Goal: Transaction & Acquisition: Obtain resource

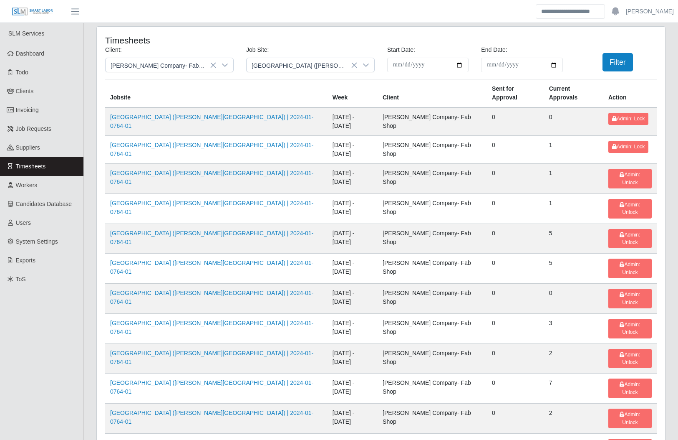
click at [56, 109] on link "Invoicing" at bounding box center [41, 110] width 83 height 19
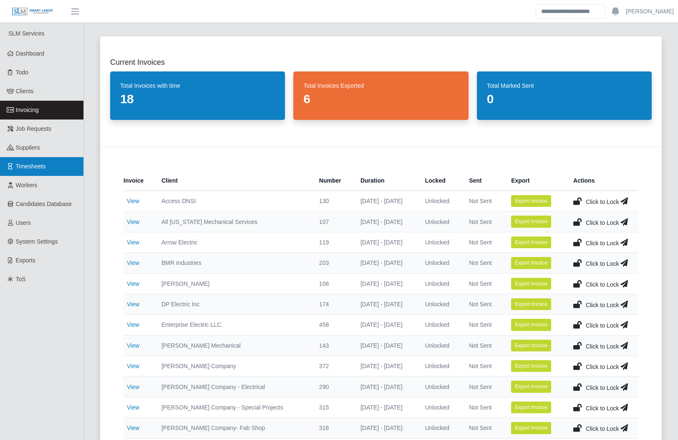
click at [66, 166] on link "Timesheets" at bounding box center [41, 166] width 83 height 19
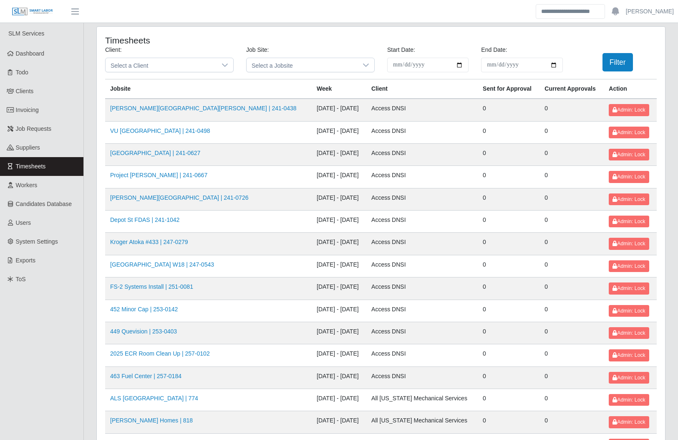
click at [274, 63] on span "Select a Jobsite" at bounding box center [302, 65] width 111 height 14
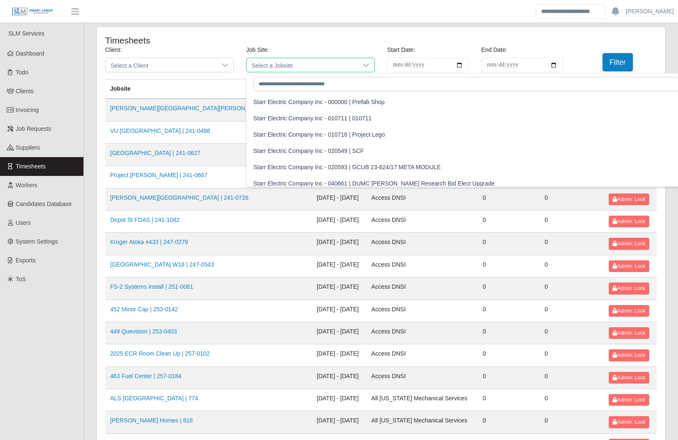
click at [275, 64] on span "Select a Jobsite" at bounding box center [302, 65] width 111 height 14
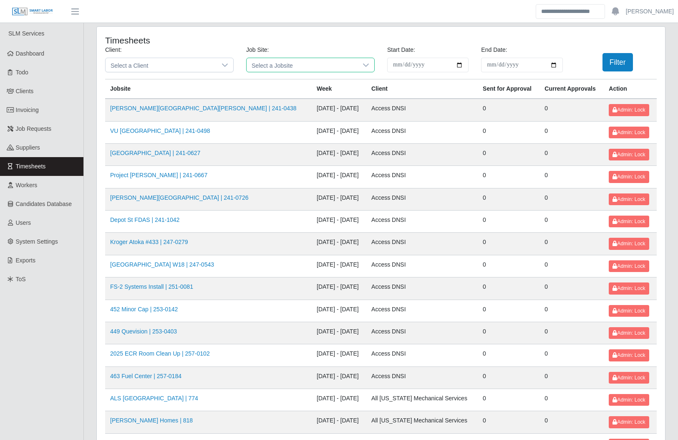
click at [273, 71] on span "Select a Jobsite" at bounding box center [302, 65] width 111 height 14
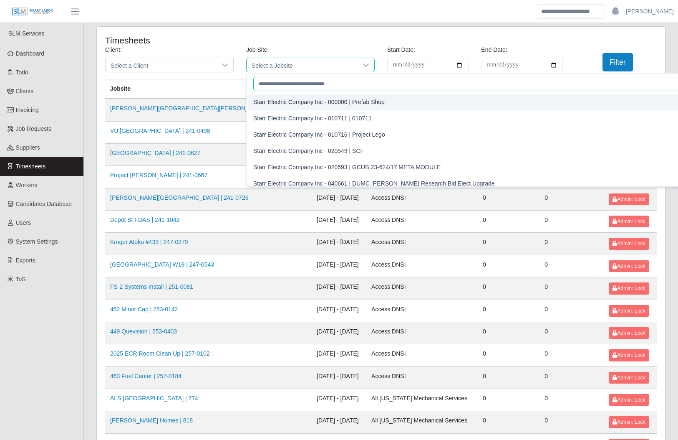
click at [275, 82] on input "text" at bounding box center [492, 84] width 478 height 14
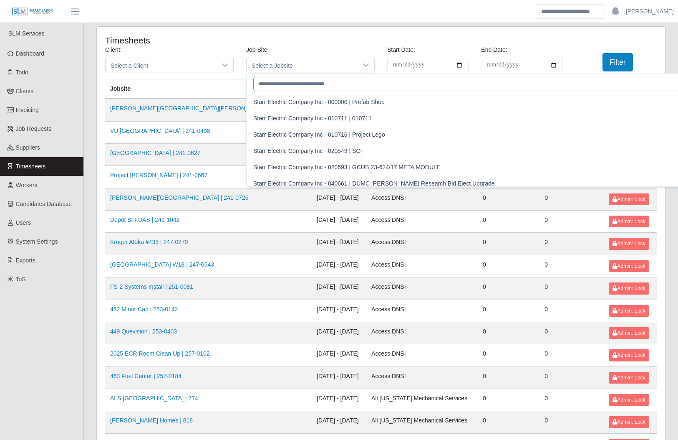
paste input "**********"
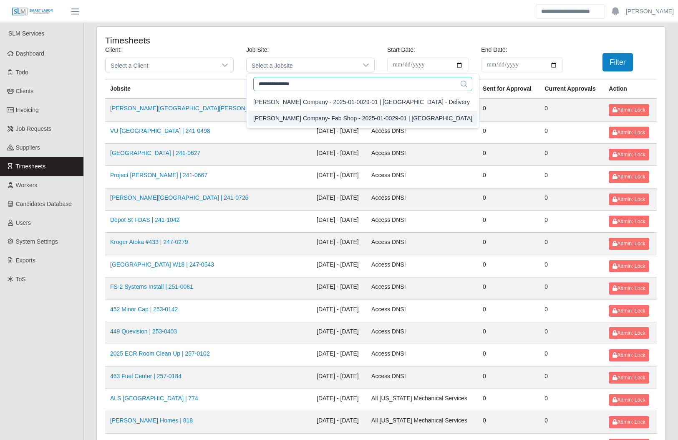
type input "**********"
click at [332, 116] on div "Lee Company- Fab Shop - 2025-01-0029-01 | NYCE Courthouse" at bounding box center [362, 118] width 219 height 9
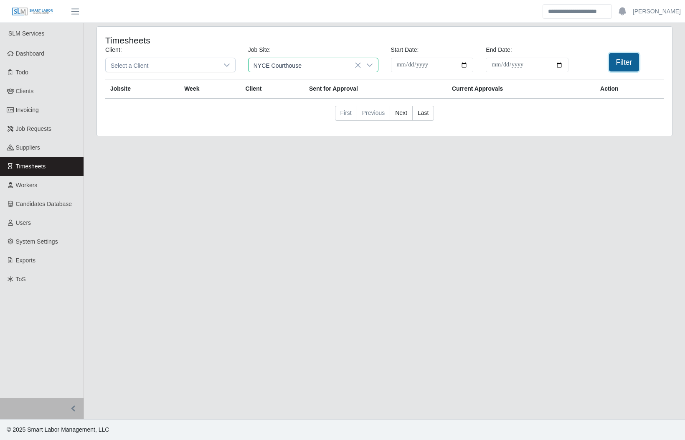
click at [630, 64] on button "Filter" at bounding box center [624, 62] width 30 height 18
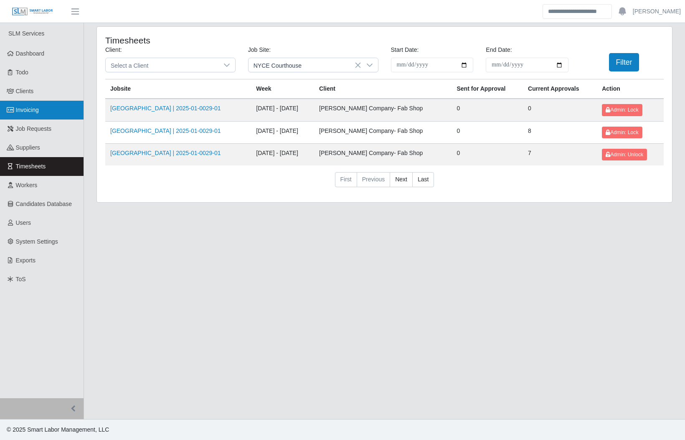
click at [51, 108] on link "Invoicing" at bounding box center [41, 110] width 83 height 19
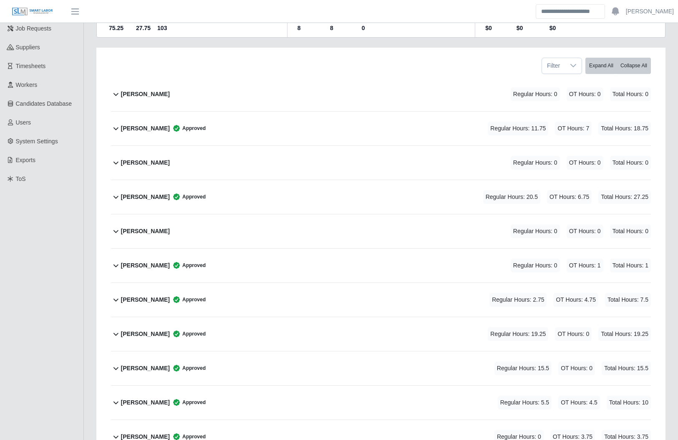
scroll to position [109, 0]
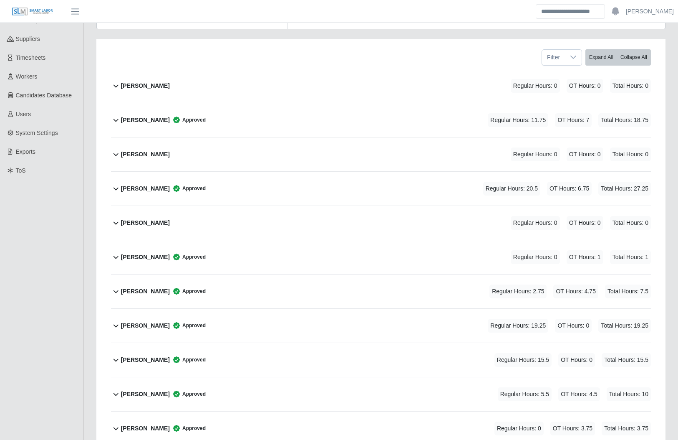
click at [180, 245] on div "Elijah Gray Approved Regular Hours: 0 OT Hours: 1 Total Hours: 1" at bounding box center [386, 257] width 530 height 34
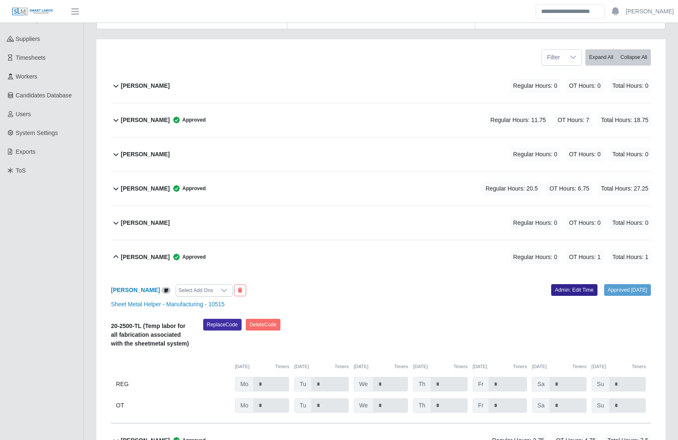
click at [566, 289] on link "Admin: Edit Time" at bounding box center [574, 290] width 46 height 12
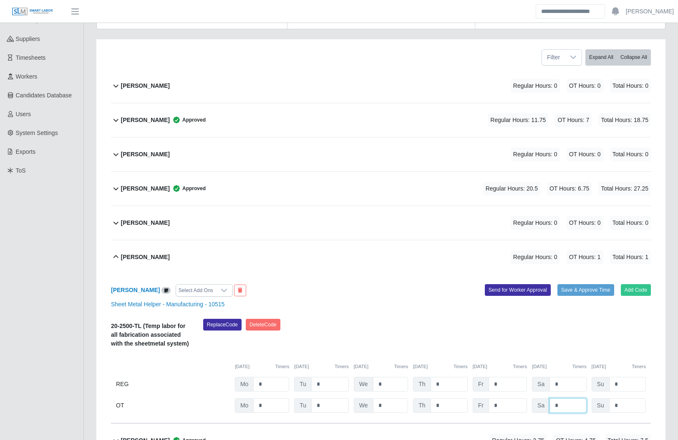
click at [574, 408] on input "*" at bounding box center [568, 405] width 37 height 15
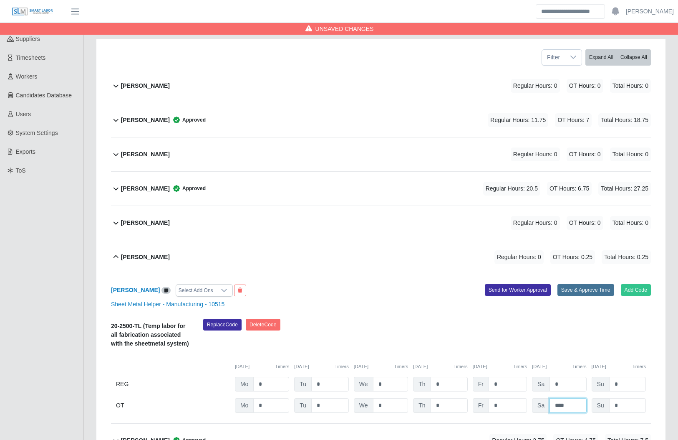
type input "****"
click at [571, 288] on button "Save & Approve Time" at bounding box center [586, 290] width 57 height 12
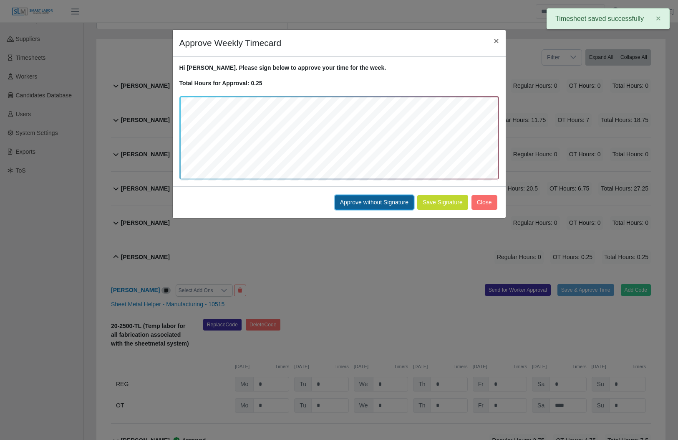
click at [366, 203] on button "Approve without Signature" at bounding box center [374, 202] width 79 height 15
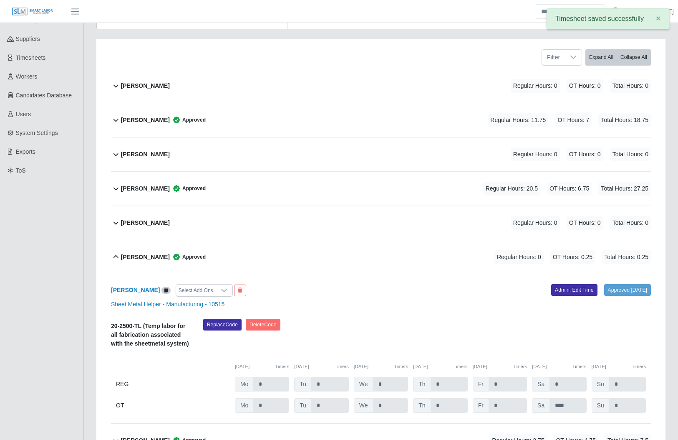
click at [384, 255] on div "Elijah Gray Approved Regular Hours: 0 OT Hours: 0.25 Total Hours: 0.25" at bounding box center [386, 257] width 530 height 34
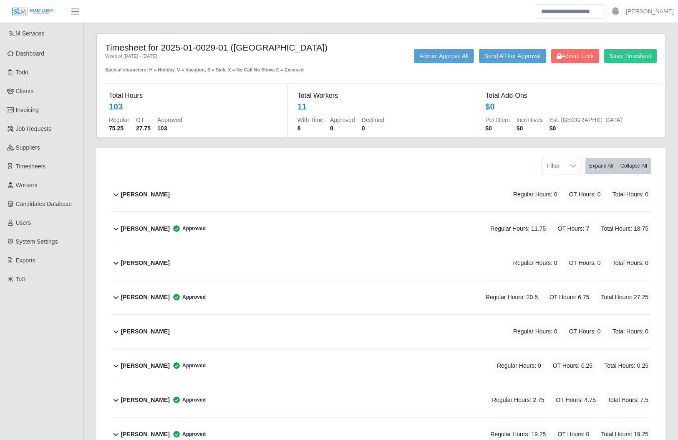
scroll to position [176, 0]
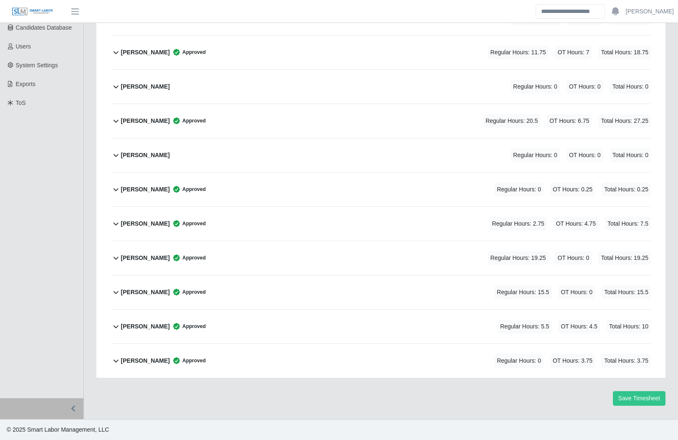
drag, startPoint x: 305, startPoint y: 190, endPoint x: 297, endPoint y: 167, distance: 24.3
click at [297, 167] on div "Adonis Mcglothen Regular Hours: 0 OT Hours: 0 Total Hours: 0 Adonis Mcglothen S…" at bounding box center [381, 189] width 553 height 376
click at [307, 194] on div "Elijah Gray Approved Regular Hours: 0 OT Hours: 0.25 Total Hours: 0.25" at bounding box center [386, 189] width 530 height 34
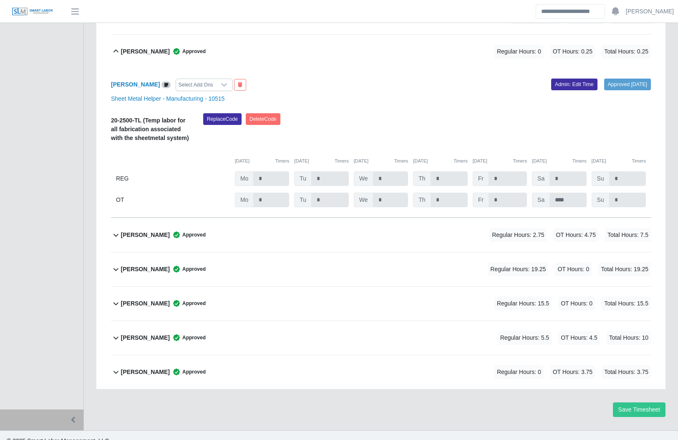
scroll to position [325, 0]
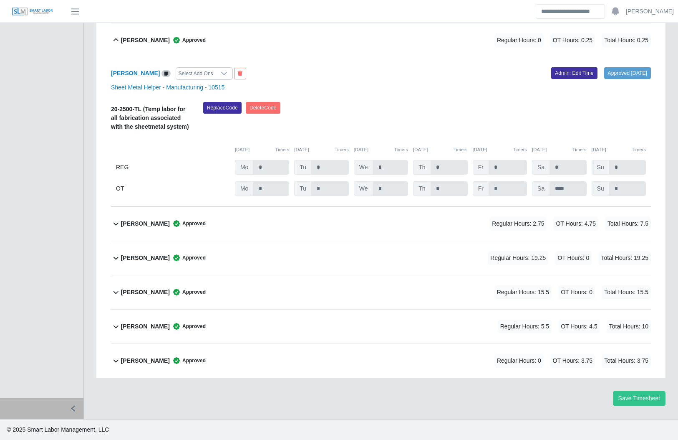
click at [374, 51] on div "Elijah Gray Approved Regular Hours: 0 OT Hours: 0.25 Total Hours: 0.25" at bounding box center [386, 40] width 530 height 34
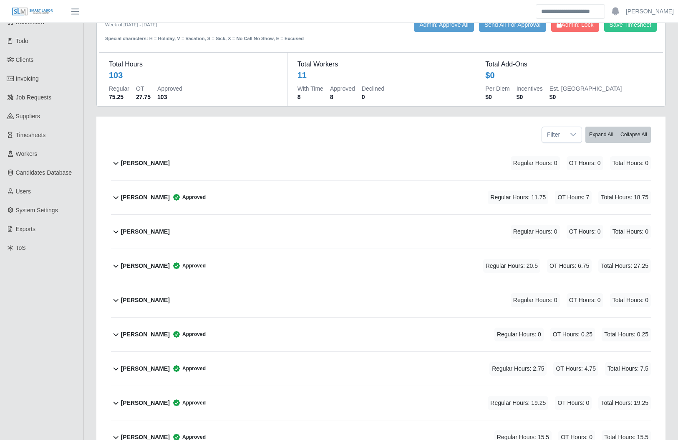
scroll to position [0, 0]
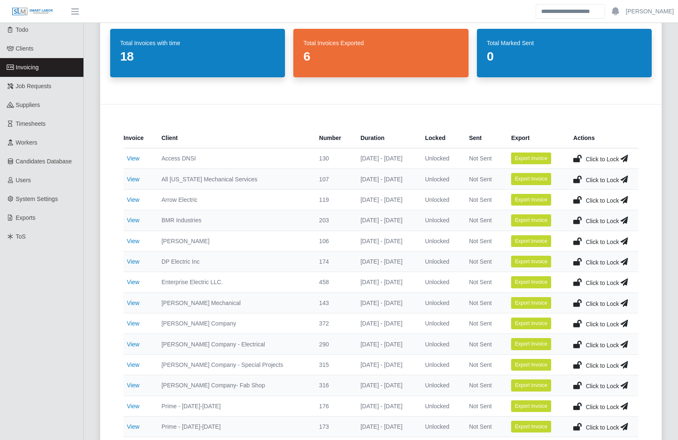
scroll to position [47, 0]
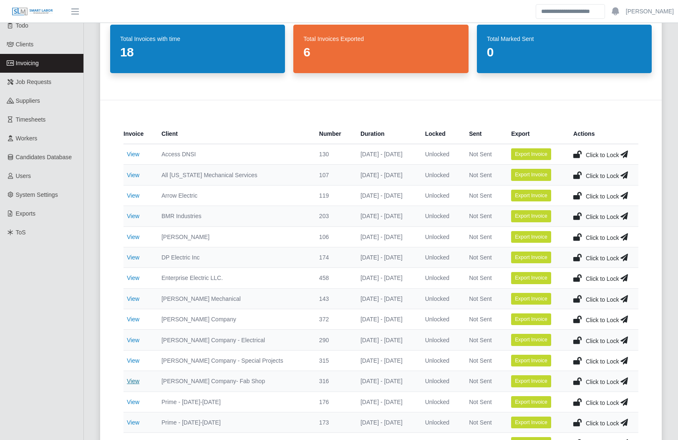
click at [137, 382] on link "View" at bounding box center [133, 380] width 13 height 7
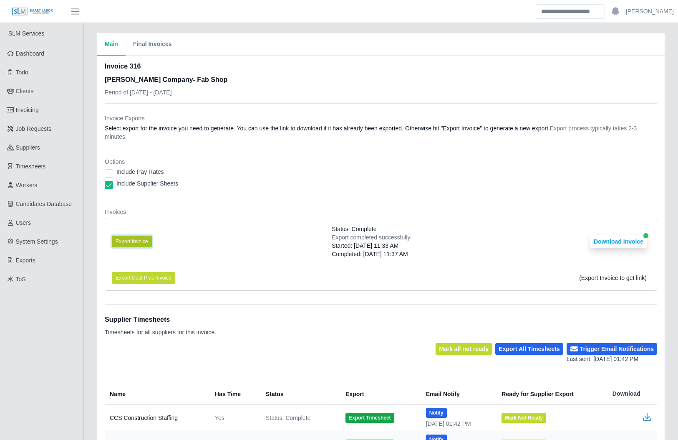
click at [136, 240] on button "Export Invoice" at bounding box center [132, 241] width 40 height 12
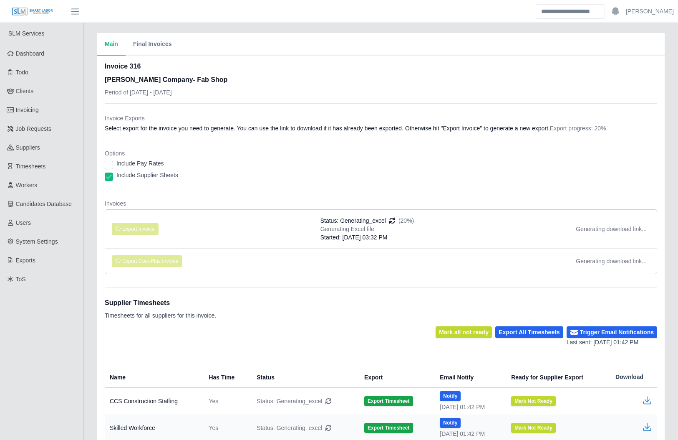
click at [124, 277] on div "Invoices Export Invoice Status: Generating_excel (20%) Generating Excel file St…" at bounding box center [381, 239] width 553 height 81
click at [297, 285] on div "Invoice Exports Select export for the invoice you need to generate. You can use…" at bounding box center [381, 313] width 553 height 419
click at [89, 247] on div "Main Final Invoices Invoice 316 [PERSON_NAME] Company- Fab Shop Period of [DATE…" at bounding box center [381, 281] width 594 height 497
click at [88, 243] on div "Main Final Invoices Invoice 316 [PERSON_NAME] Company- Fab Shop Period of [DATE…" at bounding box center [381, 281] width 594 height 497
click at [88, 137] on div "Main Final Invoices Invoice 316 [PERSON_NAME] Company- Fab Shop Period of [DATE…" at bounding box center [381, 281] width 594 height 497
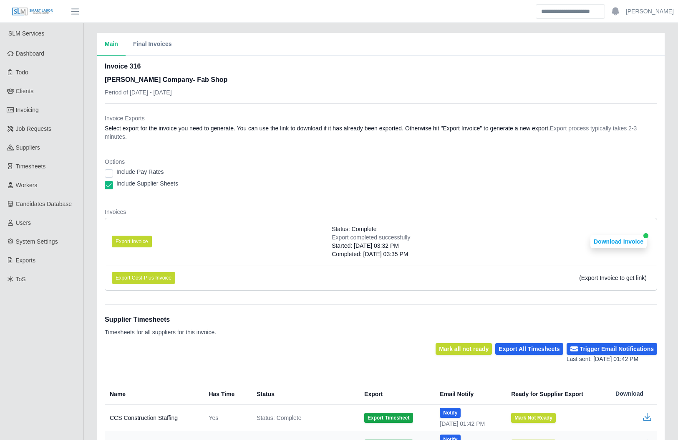
click at [93, 333] on div "Main Final Invoices Invoice 316 [PERSON_NAME] Company- Fab Shop Period of [DATE…" at bounding box center [381, 290] width 594 height 514
click at [88, 308] on div "Main Final Invoices Invoice 316 [PERSON_NAME] Company- Fab Shop Period of [DATE…" at bounding box center [381, 290] width 594 height 514
